Goal: Task Accomplishment & Management: Manage account settings

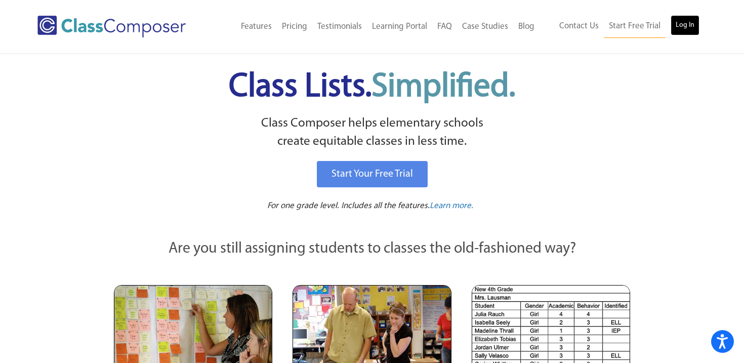
click at [689, 22] on link "Log In" at bounding box center [685, 25] width 29 height 20
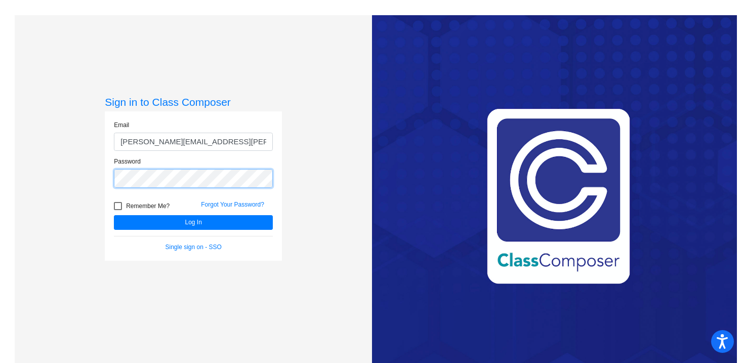
click at [114, 215] on button "Log In" at bounding box center [193, 222] width 159 height 15
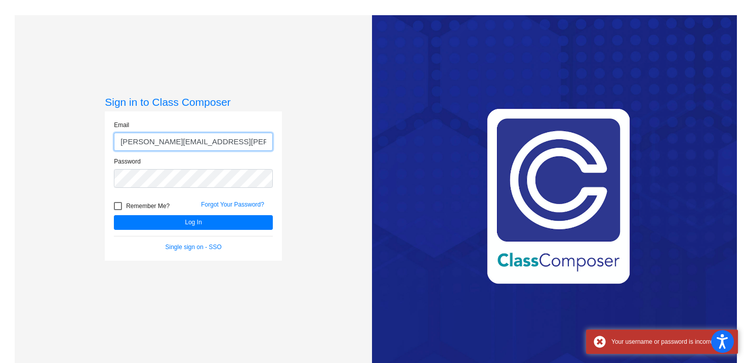
click at [242, 144] on input "[PERSON_NAME][EMAIL_ADDRESS][PERSON_NAME][DOMAIN_NAME]" at bounding box center [193, 142] width 159 height 19
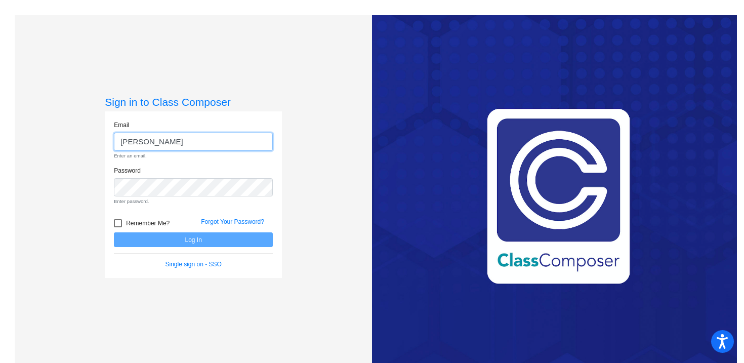
type input "[EMAIL_ADDRESS][DOMAIN_NAME]"
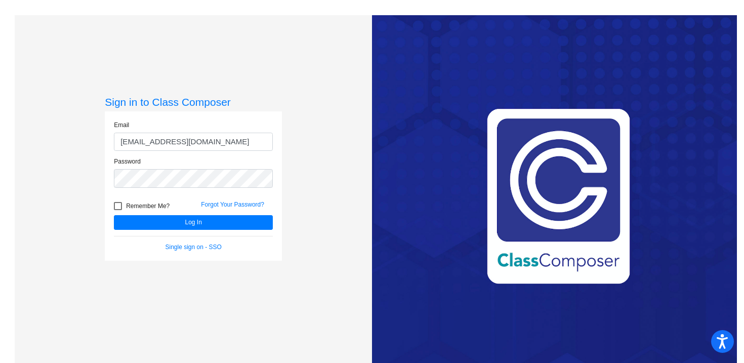
click at [209, 190] on div "Password" at bounding box center [193, 175] width 174 height 37
click at [191, 218] on button "Log In" at bounding box center [193, 222] width 159 height 15
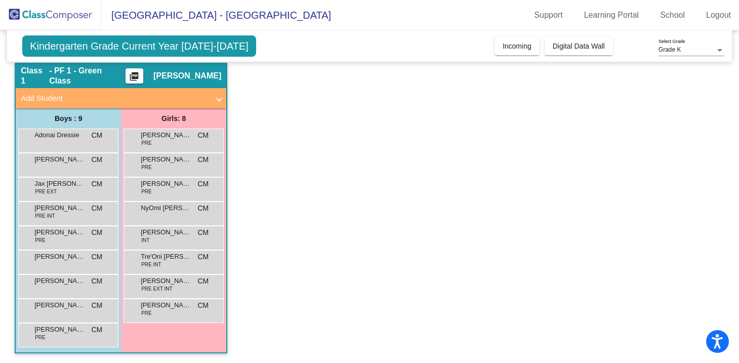
scroll to position [34, 0]
